Goal: Task Accomplishment & Management: Manage account settings

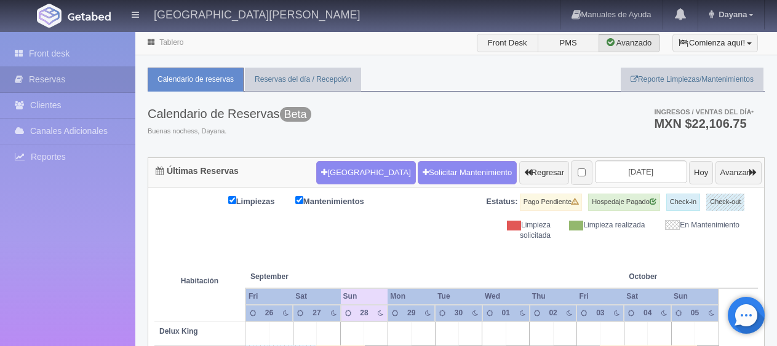
click at [335, 173] on button "[GEOGRAPHIC_DATA]" at bounding box center [365, 172] width 99 height 23
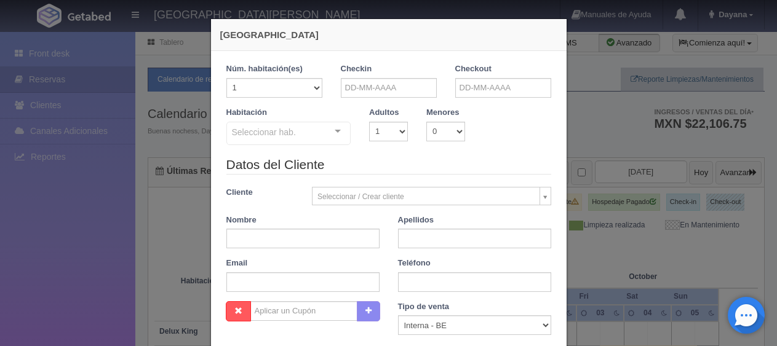
checkbox input "false"
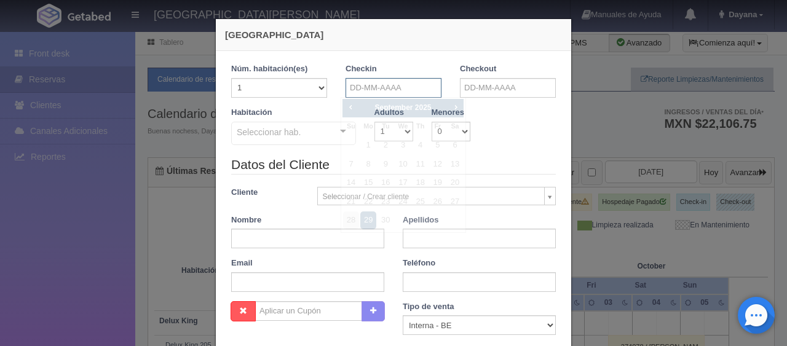
click at [421, 85] on input "text" at bounding box center [394, 88] width 96 height 20
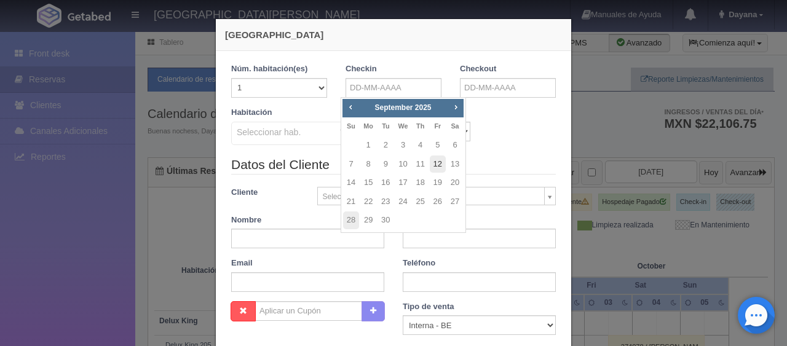
click at [439, 170] on link "12" at bounding box center [438, 165] width 16 height 18
type input "12-09-2025"
checkbox input "false"
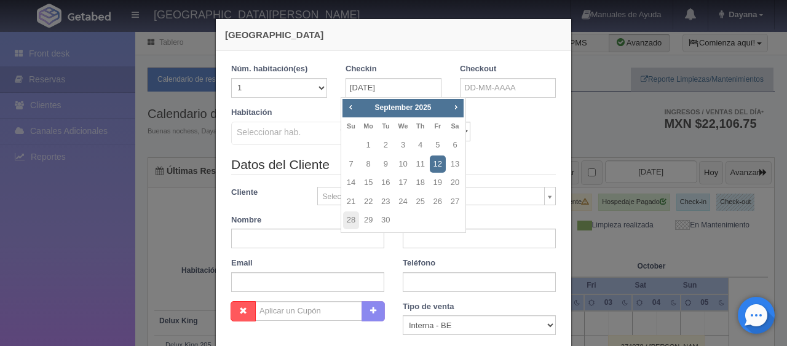
click at [461, 102] on link "Next" at bounding box center [457, 107] width 14 height 14
click at [353, 186] on link "12" at bounding box center [351, 183] width 16 height 18
type input "12-10-2025"
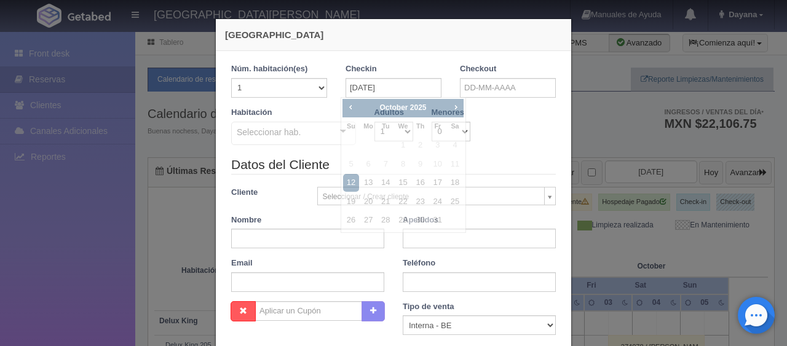
checkbox input "false"
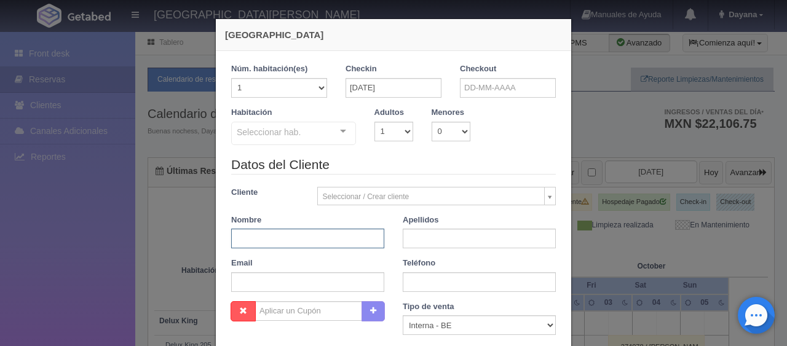
click at [314, 240] on input "text" at bounding box center [307, 239] width 153 height 20
paste input "Yenny Marcela Cartagena Atara"
click at [310, 237] on input "Yenny Marcela Q" at bounding box center [307, 239] width 153 height 20
type input "Yenny Marcela"
drag, startPoint x: 456, startPoint y: 239, endPoint x: 460, endPoint y: 247, distance: 9.6
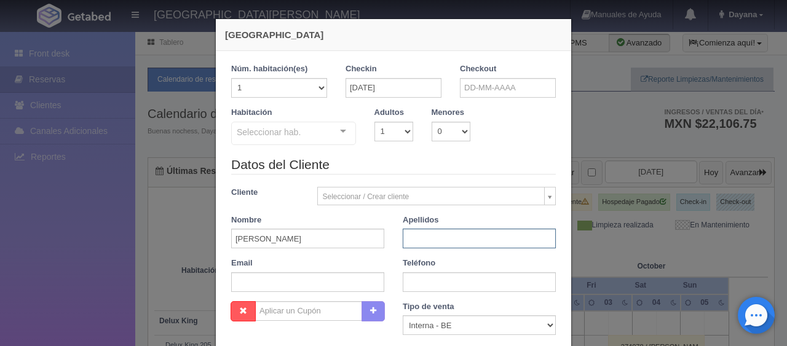
click at [458, 242] on input "text" at bounding box center [479, 239] width 153 height 20
paste input "Cartagena Atara"
type input "Cartagena Atara"
click at [305, 292] on div "Datos del Cliente Cliente Seleccionar / Crear cliente Nuevo Cliente Adriana Nav…" at bounding box center [393, 229] width 343 height 146
paste input "yatara.790800@guest.booking.com +507 6920 4433"
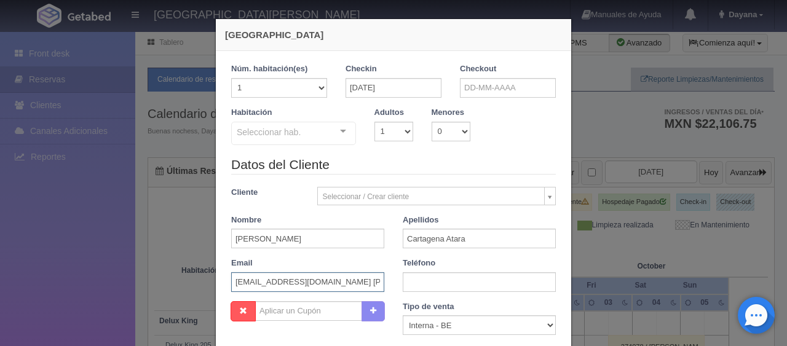
scroll to position [0, 42]
drag, startPoint x: 315, startPoint y: 284, endPoint x: 420, endPoint y: 286, distance: 105.2
click at [420, 286] on div "Datos del Cliente Cliente Seleccionar / Crear cliente Nuevo Cliente Adriana Nav…" at bounding box center [393, 229] width 343 height 146
type input "yatara.790800@guest.booking.com"
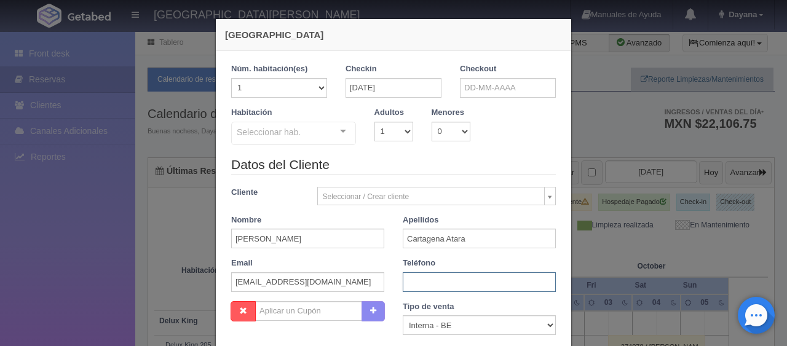
paste input "+507 6920 4433"
type input "+507 6920 4433"
click at [458, 320] on select "Correo Electronico Interna - BE Llamada OTA Externa Otro WALK IN" at bounding box center [479, 325] width 153 height 20
select select "extota"
click at [403, 315] on select "Correo Electronico Interna - BE Llamada OTA Externa Otro WALK IN" at bounding box center [479, 325] width 153 height 20
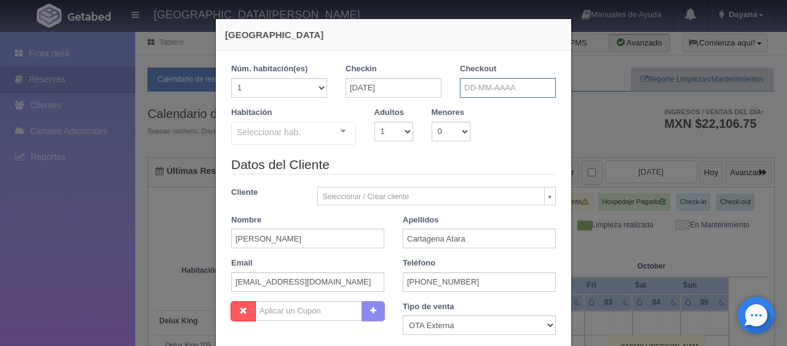
click at [491, 81] on input "text" at bounding box center [508, 88] width 96 height 20
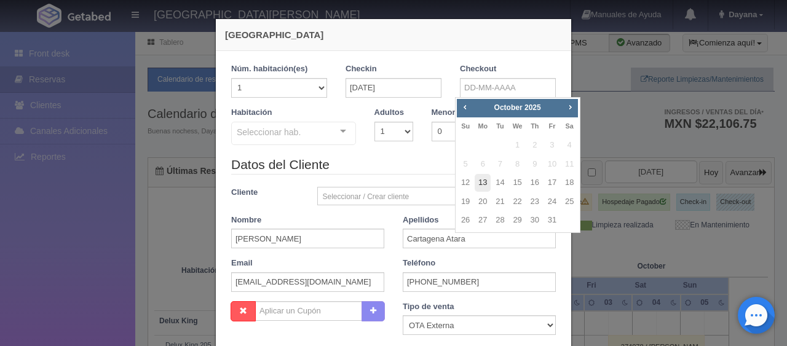
click at [482, 178] on link "13" at bounding box center [483, 183] width 16 height 18
type input "13-10-2025"
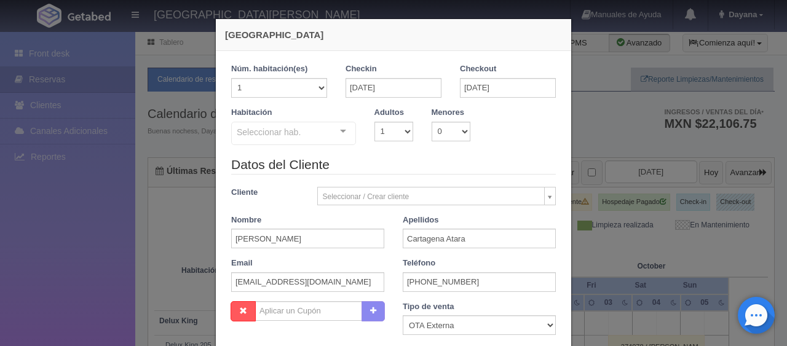
scroll to position [123, 0]
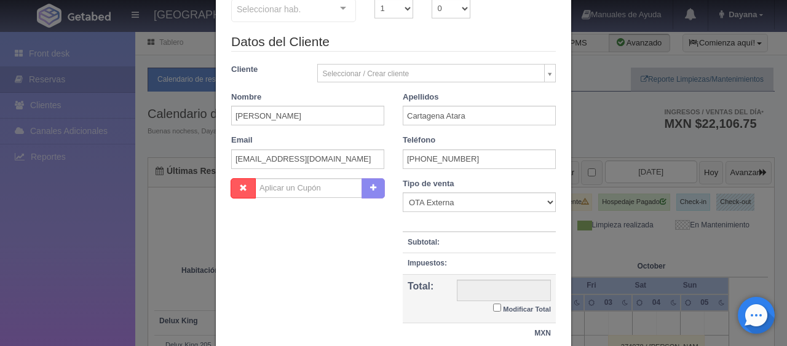
click at [503, 306] on small "Modificar Total" at bounding box center [527, 309] width 48 height 7
click at [499, 305] on input "Modificar Total" at bounding box center [497, 308] width 8 height 8
checkbox input "true"
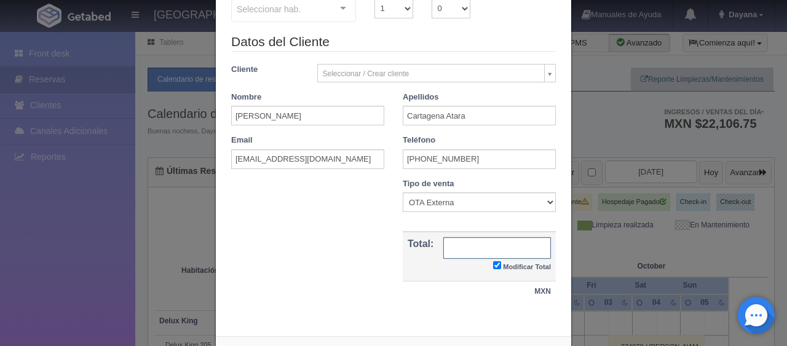
scroll to position [0, 0]
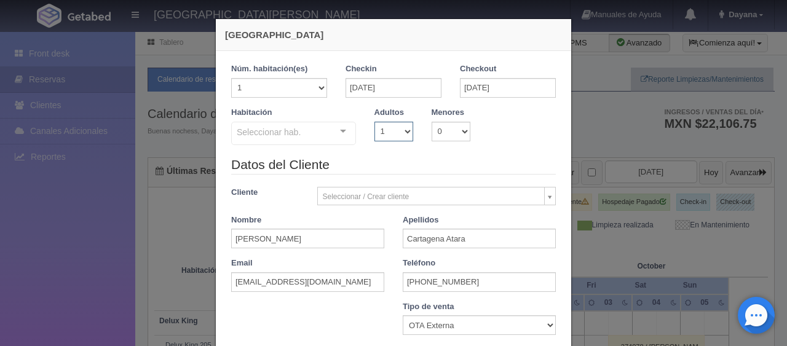
click at [388, 136] on select "1 2 3 4 5 6 7 8 9 10" at bounding box center [394, 132] width 39 height 20
select select "2"
click at [375, 122] on select "1 2 3 4 5 6 7 8 9 10" at bounding box center [394, 132] width 39 height 20
drag, startPoint x: 331, startPoint y: 129, endPoint x: 332, endPoint y: 136, distance: 7.4
click at [331, 132] on div "Seleccionar hab. SUITE SUITE - Sin asignar SUITE 301 Habitación Personas con Mo…" at bounding box center [293, 134] width 125 height 25
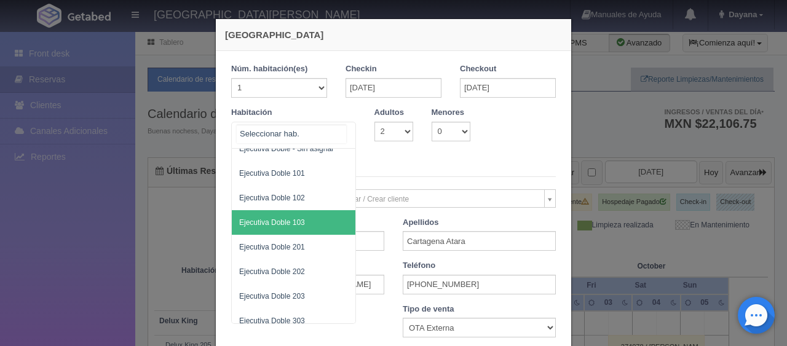
scroll to position [62, 0]
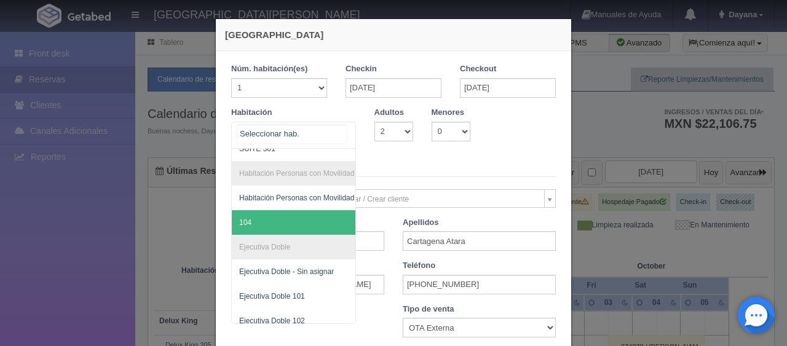
click at [269, 222] on span "104" at bounding box center [335, 222] width 207 height 25
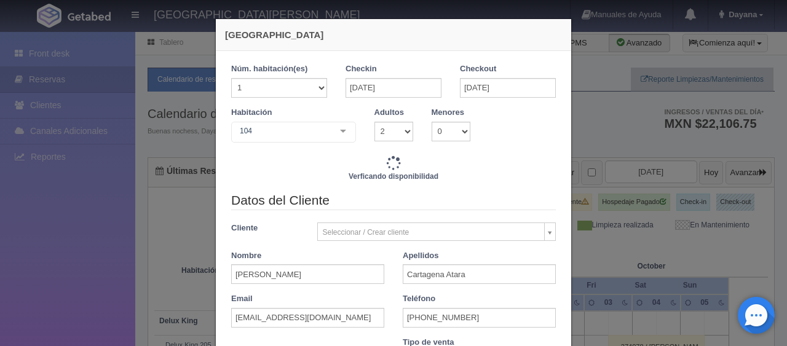
scroll to position [252, 0]
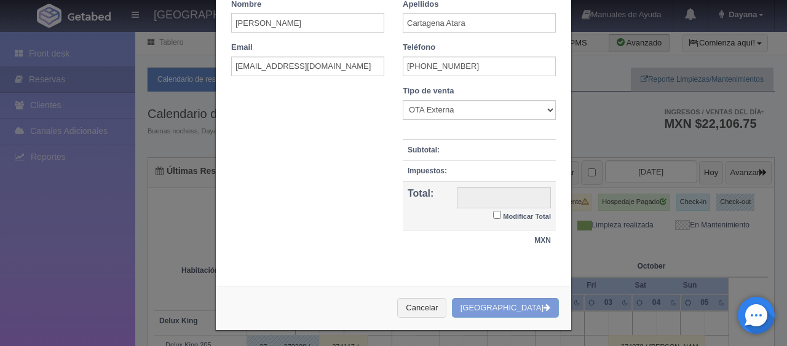
click at [517, 221] on td "Modificar Total" at bounding box center [504, 205] width 104 height 49
click at [519, 213] on small "Modificar Total" at bounding box center [527, 216] width 48 height 7
click at [501, 212] on input "Modificar Total" at bounding box center [497, 215] width 8 height 8
checkbox input "true"
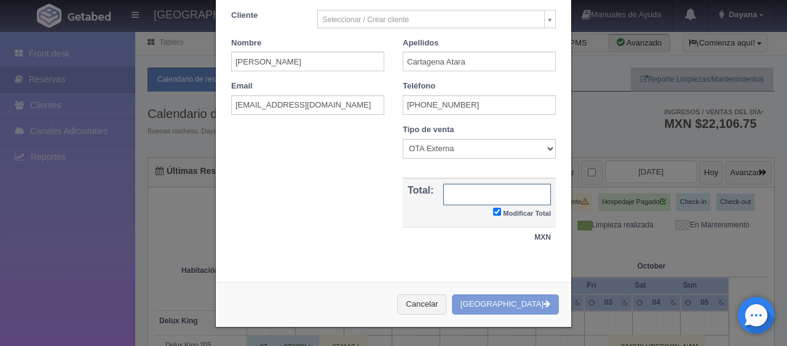
scroll to position [210, 0]
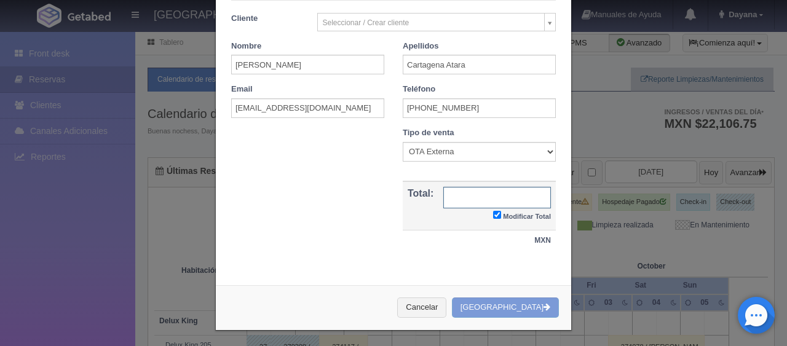
drag, startPoint x: 460, startPoint y: 192, endPoint x: 357, endPoint y: 12, distance: 207.9
click at [460, 192] on input "text" at bounding box center [497, 198] width 108 height 22
type input "1549.00"
checkbox input "true"
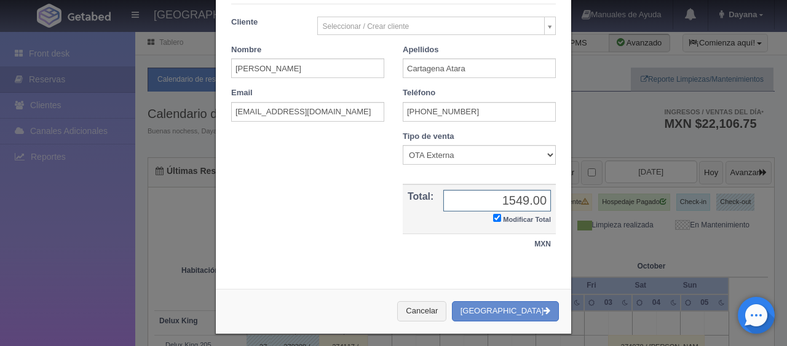
scroll to position [214, 0]
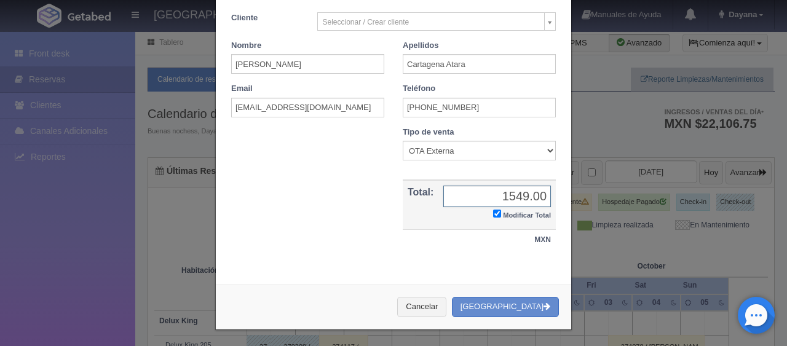
click at [498, 205] on input "1549.00" at bounding box center [497, 197] width 108 height 22
click at [531, 196] on input "135983" at bounding box center [497, 197] width 108 height 22
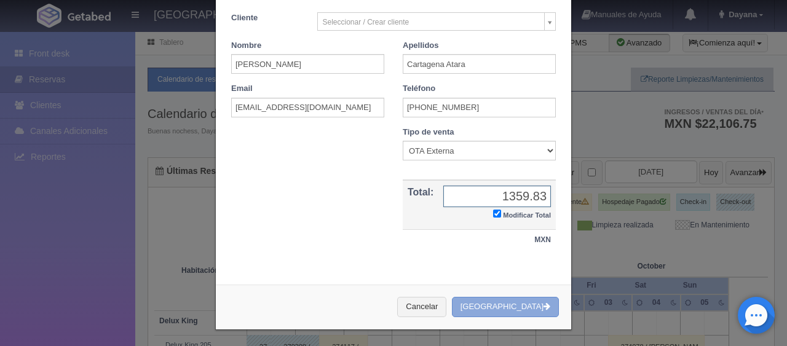
type input "1359.83"
click at [526, 304] on button "[GEOGRAPHIC_DATA]" at bounding box center [505, 307] width 107 height 20
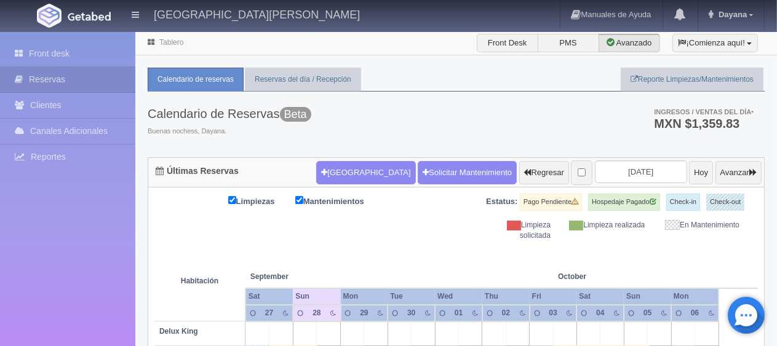
click at [342, 250] on th at bounding box center [376, 264] width 71 height 47
click at [630, 186] on div "Nueva Reserva Solicitar Mantenimiento Regresar 2025-09-29 Hoy Avanzar" at bounding box center [538, 173] width 451 height 32
click at [641, 178] on input "[DATE]" at bounding box center [641, 172] width 92 height 23
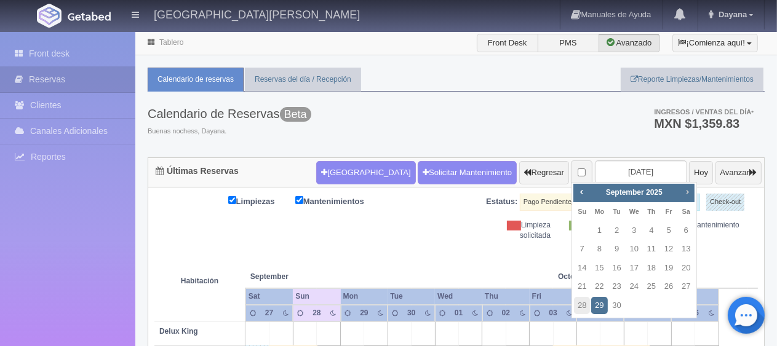
click at [689, 186] on link "Next" at bounding box center [687, 192] width 14 height 14
click at [578, 271] on link "12" at bounding box center [582, 269] width 16 height 18
type input "[DATE]"
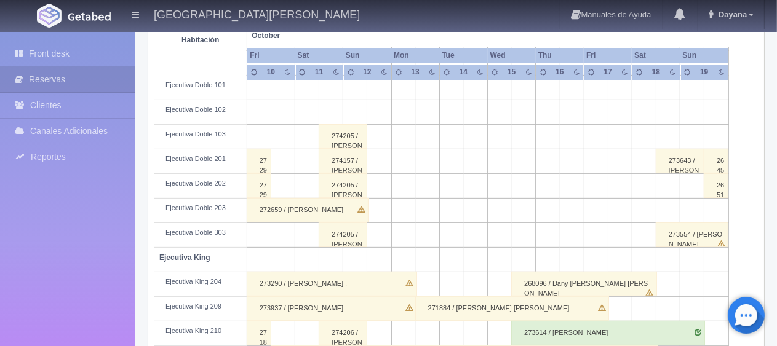
scroll to position [615, 0]
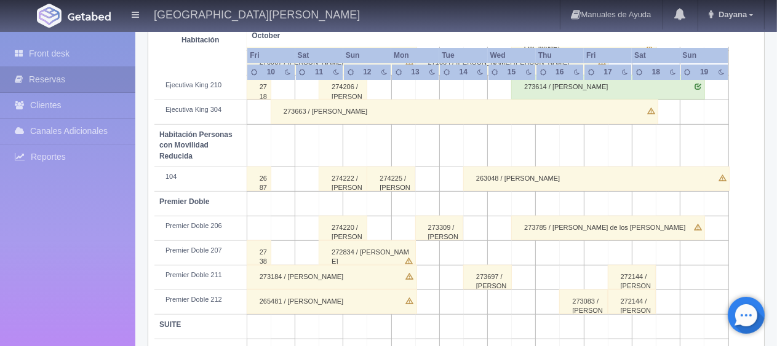
click at [406, 177] on div "274225 / Yenny Marcela Cartagena Atara" at bounding box center [391, 179] width 49 height 25
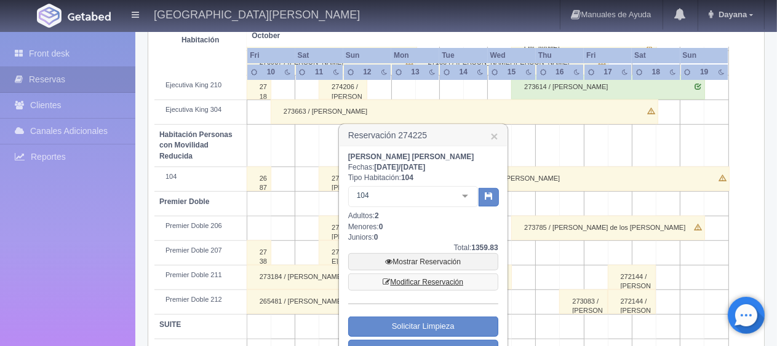
click at [421, 277] on link "Modificar Reservación" at bounding box center [423, 282] width 150 height 17
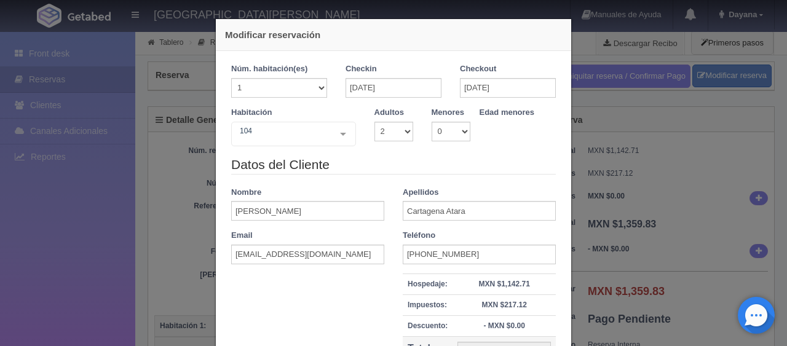
select select "2"
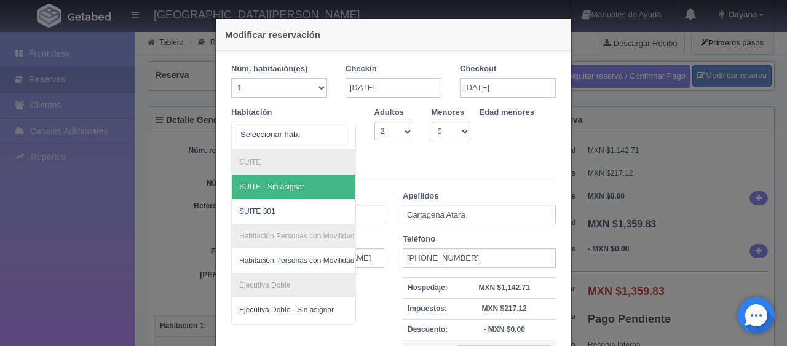
scroll to position [369, 0]
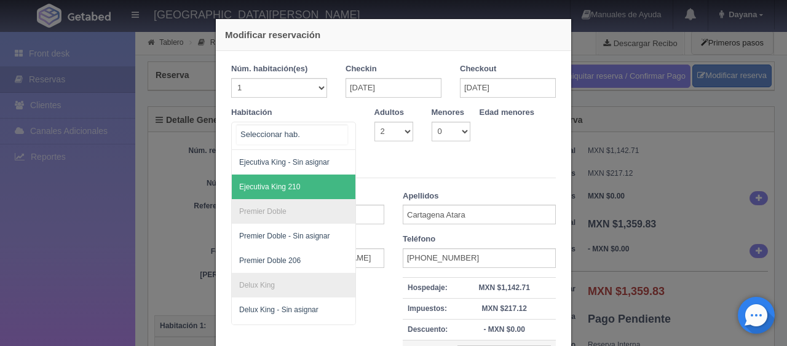
click at [308, 183] on span "Ejecutiva King 210" at bounding box center [335, 187] width 207 height 25
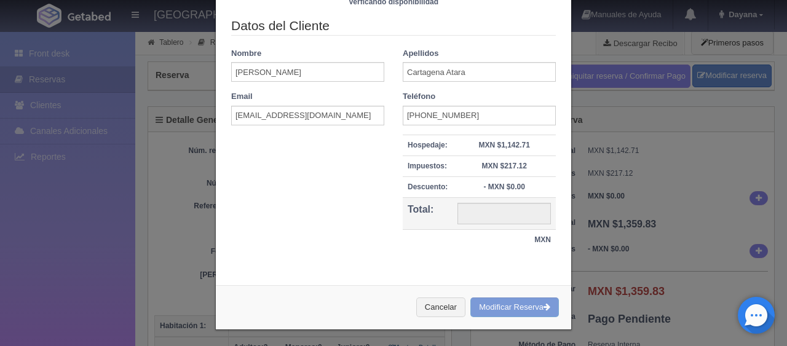
scroll to position [0, 0]
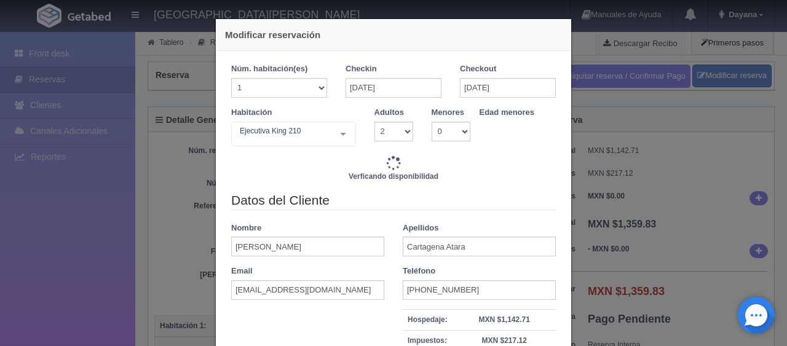
click at [408, 162] on div "Verficando disponibilidad" at bounding box center [393, 174] width 325 height 36
click at [408, 163] on div "Verficando disponibilidad" at bounding box center [393, 174] width 325 height 36
click at [407, 166] on div "Verficando disponibilidad" at bounding box center [393, 174] width 325 height 36
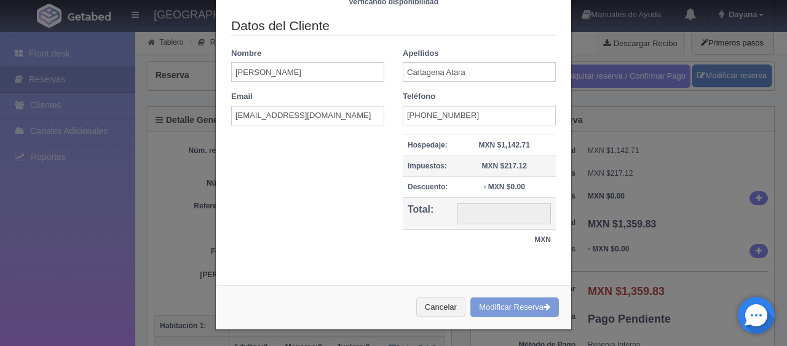
type input "1549.00"
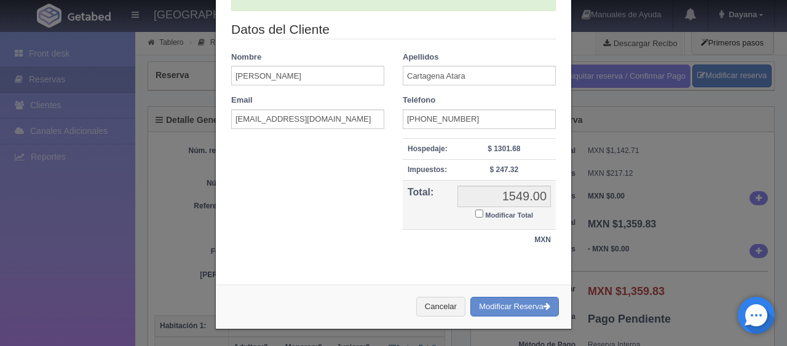
click at [492, 213] on small "Modificar Total" at bounding box center [509, 215] width 48 height 7
click at [483, 213] on input "Modificar Total" at bounding box center [479, 214] width 8 height 8
checkbox input "true"
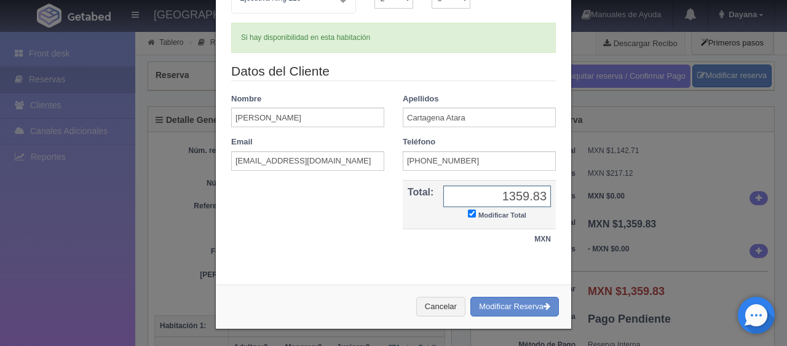
type input "1359.83"
click at [499, 294] on div "Cancelar Modificar Reserva" at bounding box center [393, 307] width 355 height 45
click at [498, 304] on button "Modificar Reserva" at bounding box center [514, 307] width 89 height 20
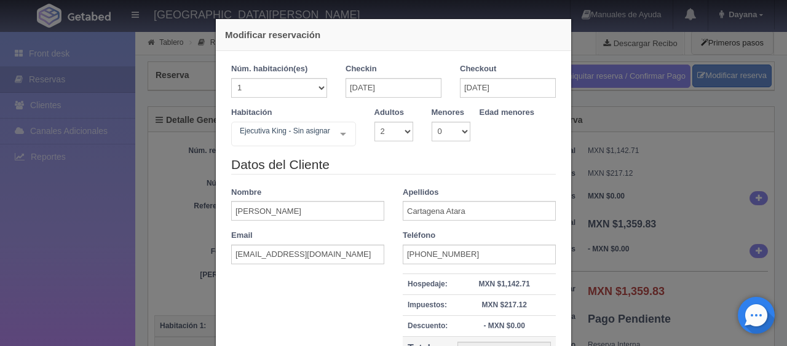
select select "2"
drag, startPoint x: 696, startPoint y: 191, endPoint x: 686, endPoint y: 196, distance: 11.0
click at [694, 191] on div "Modificar reservación Núm. habitación(es) 1 2 3 4 5 6 7 8 9 10 11 12 13 14 15 1…" at bounding box center [393, 173] width 787 height 346
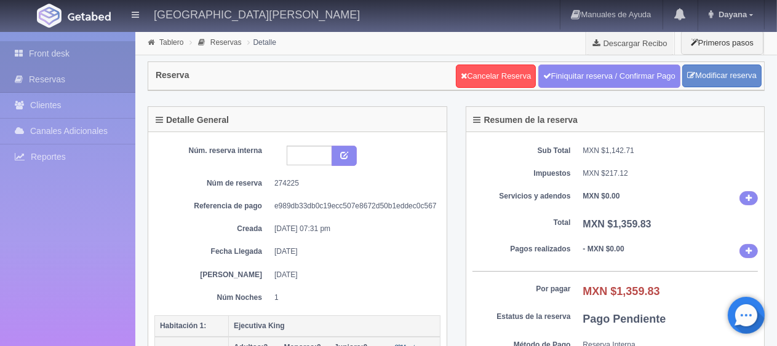
click at [82, 55] on link "Front desk" at bounding box center [67, 53] width 135 height 25
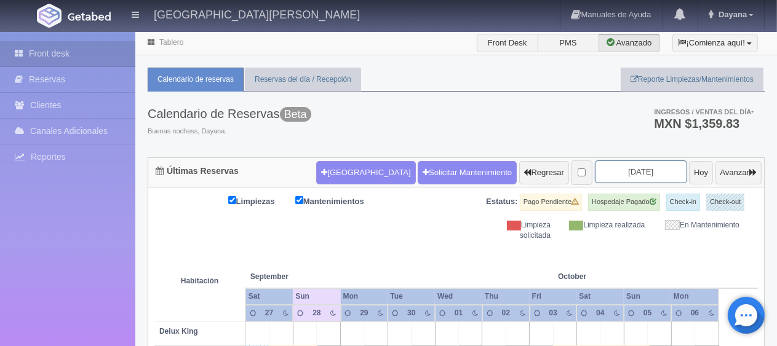
click at [642, 170] on input "2025-09-29" at bounding box center [641, 172] width 92 height 23
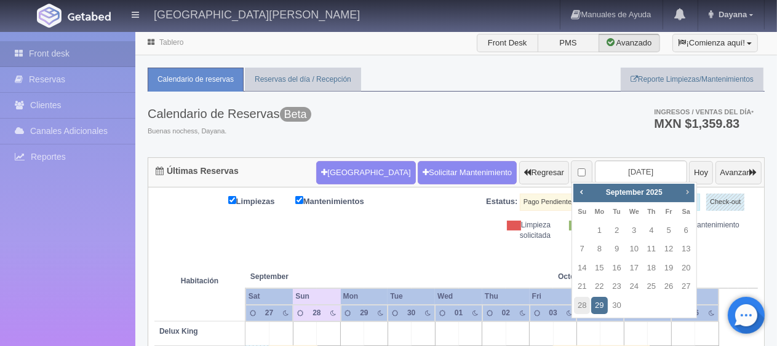
click at [688, 197] on link "Next" at bounding box center [687, 192] width 14 height 14
click at [582, 269] on link "12" at bounding box center [582, 269] width 16 height 18
type input "[DATE]"
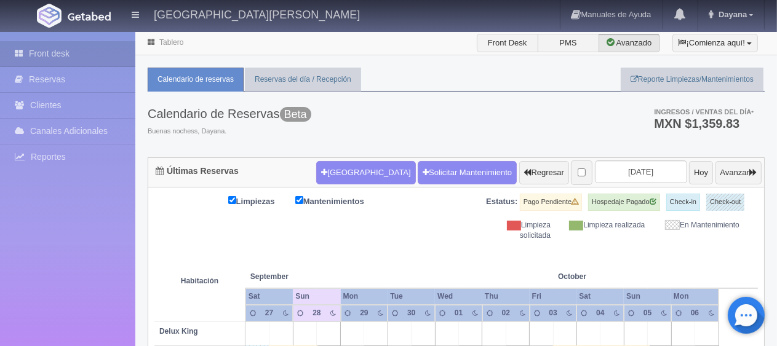
click at [385, 244] on th at bounding box center [376, 264] width 71 height 47
